Goal: Task Accomplishment & Management: Use online tool/utility

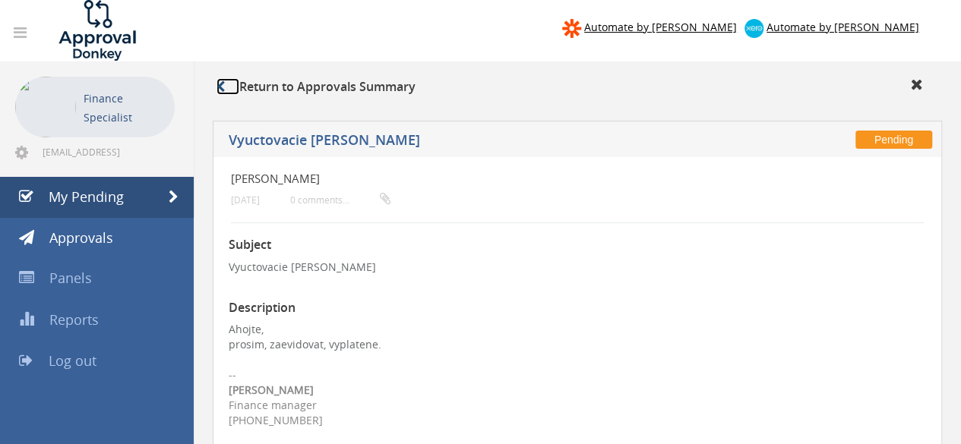
click at [225, 89] on icon at bounding box center [220, 87] width 8 height 12
click at [116, 195] on span "My Pending" at bounding box center [86, 197] width 75 height 18
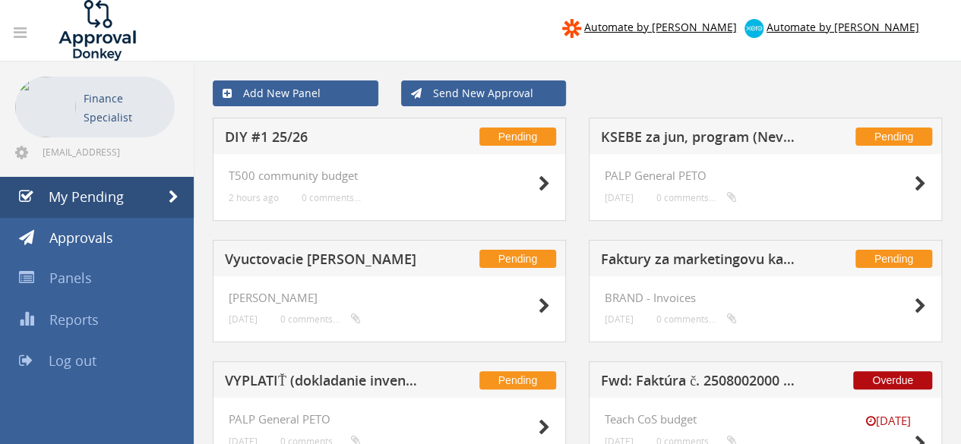
click at [663, 131] on h5 "KSEBE za jun, program (Nevplyatena - treba co najskor vyplatit)" at bounding box center [699, 139] width 197 height 19
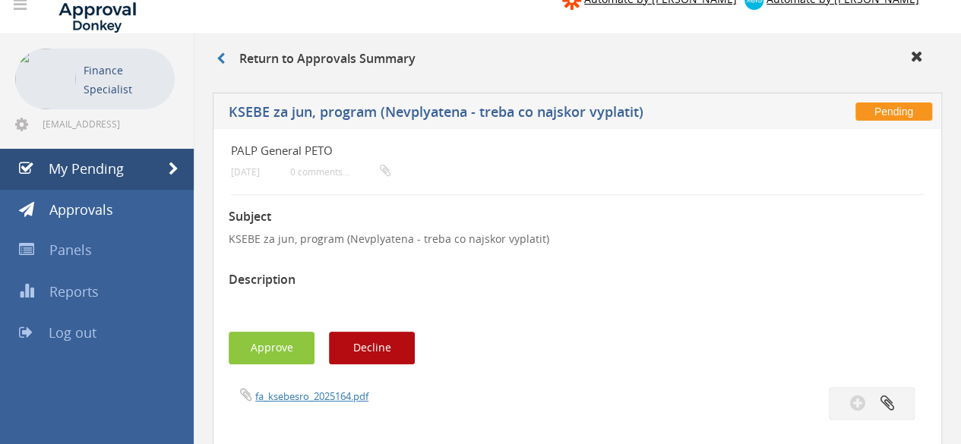
scroll to position [19, 0]
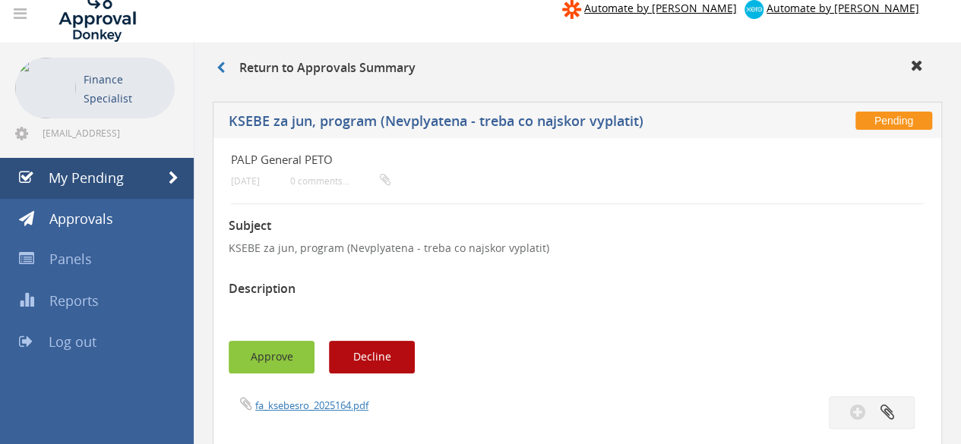
click at [248, 362] on button "Approve" at bounding box center [272, 357] width 86 height 33
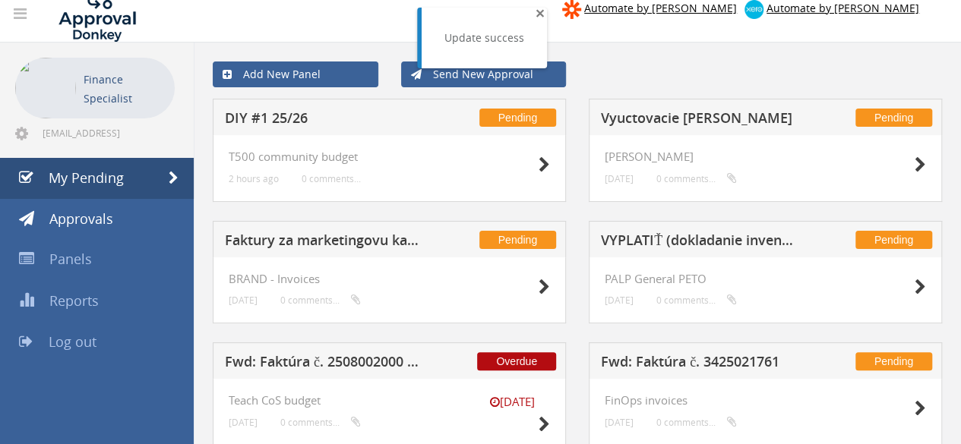
click at [536, 14] on span "×" at bounding box center [540, 12] width 9 height 21
